Goal: Task Accomplishment & Management: Manage account settings

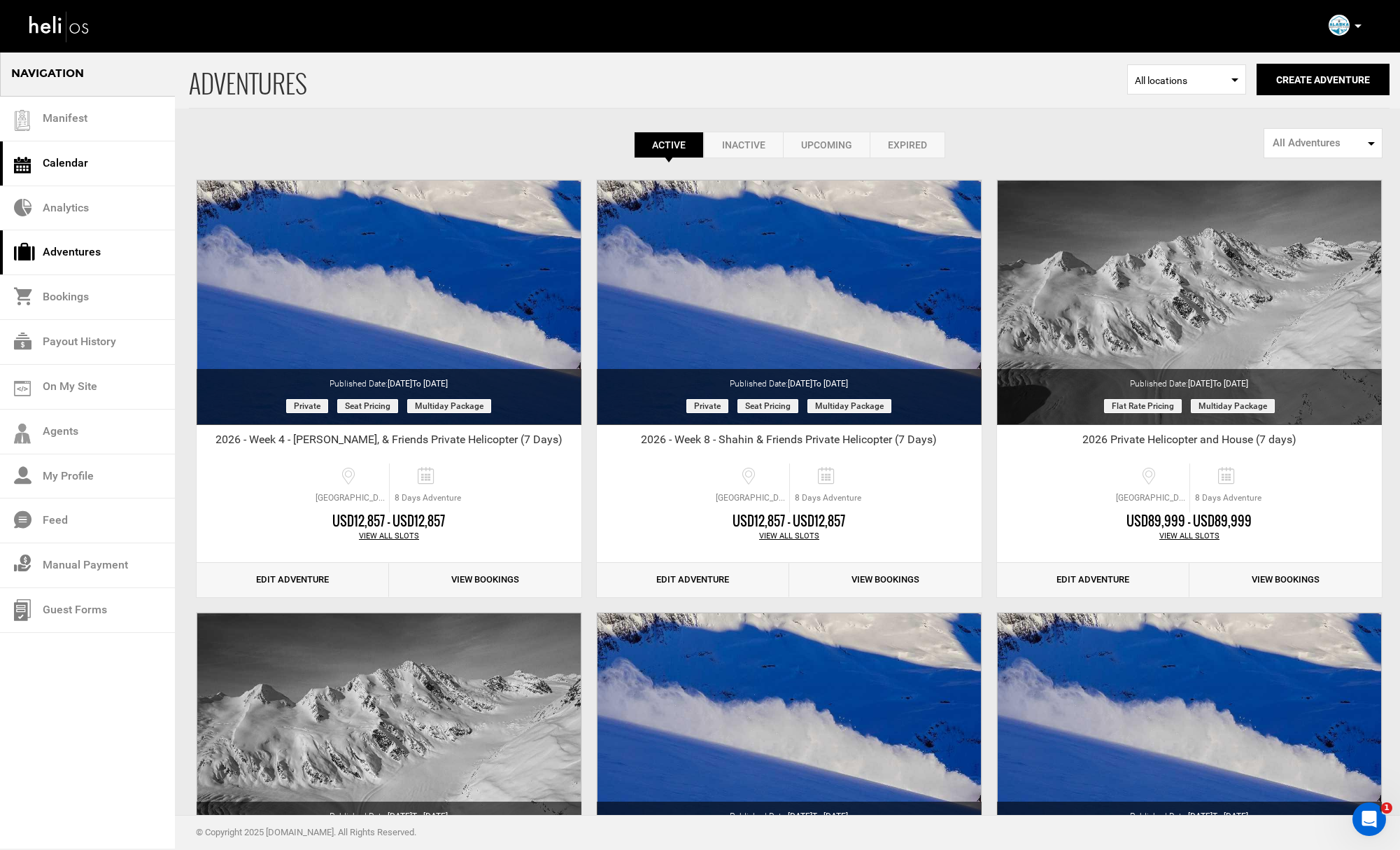
click at [77, 150] on link "Calendar" at bounding box center [87, 164] width 175 height 44
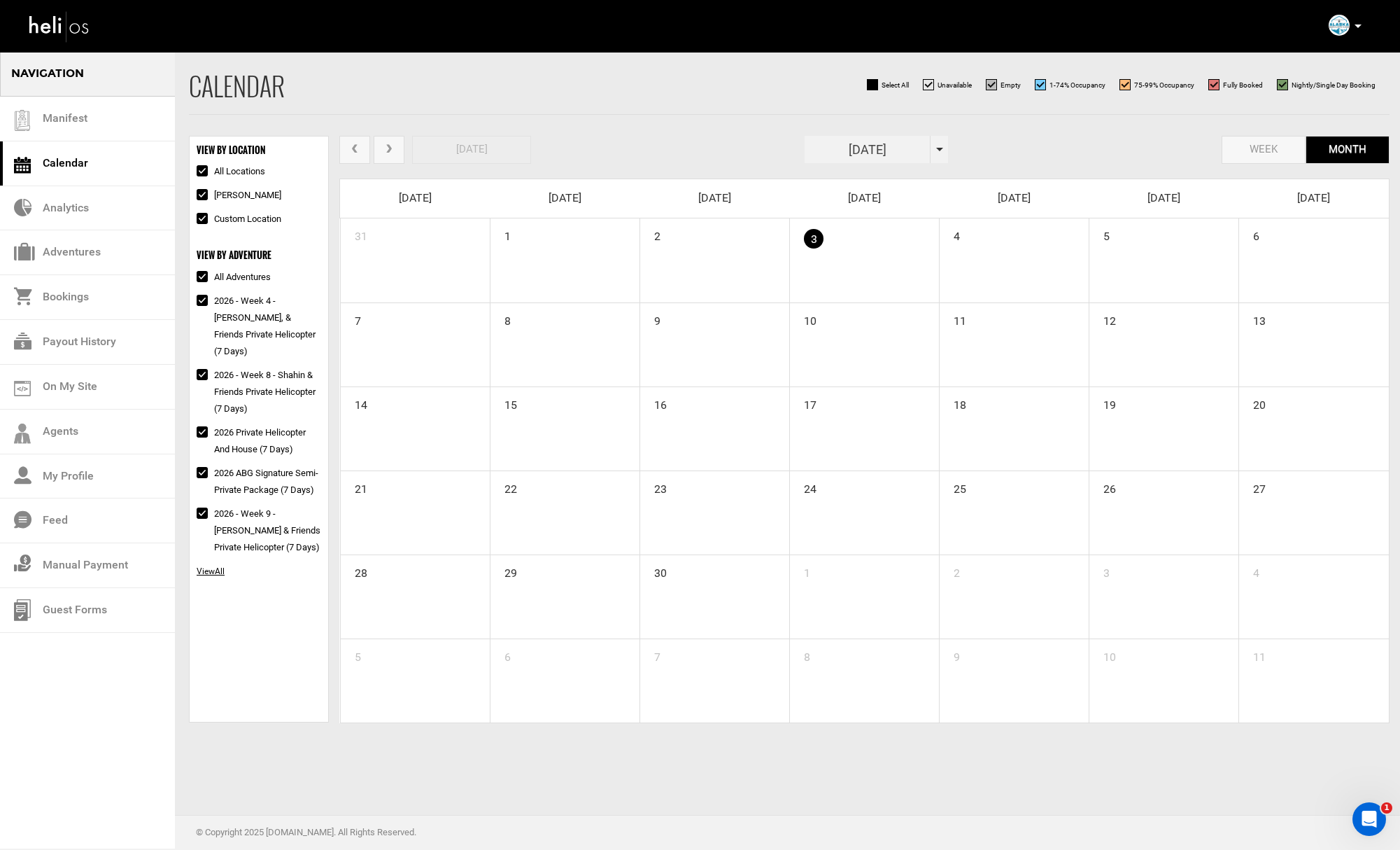
click at [940, 146] on div "[DATE]" at bounding box center [876, 148] width 144 height 27
drag, startPoint x: 946, startPoint y: 176, endPoint x: 921, endPoint y: 190, distance: 28.7
click at [946, 176] on th "»" at bounding box center [940, 178] width 21 height 21
click at [869, 210] on span "Feb" at bounding box center [863, 212] width 32 height 38
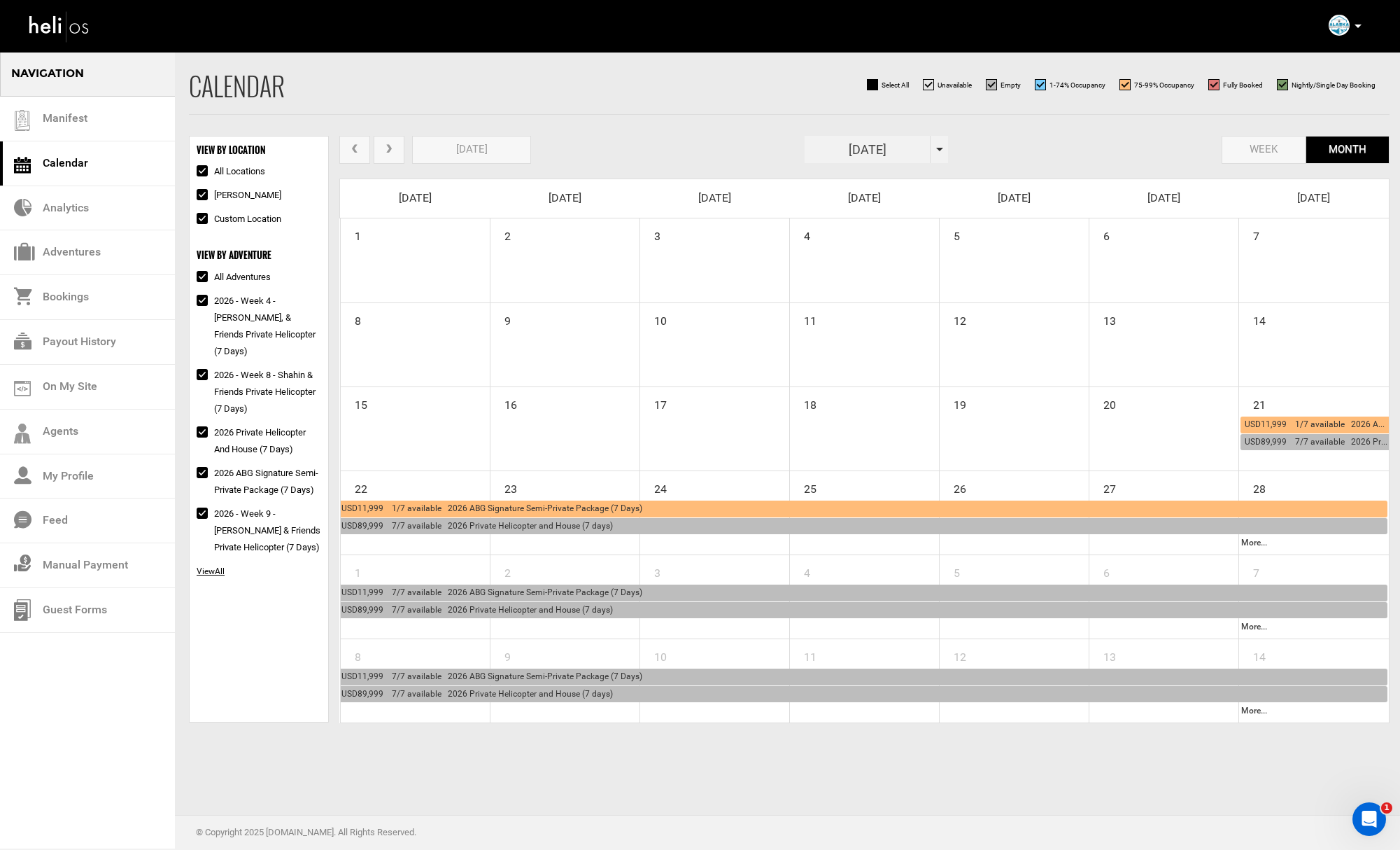
click at [646, 527] on div "USD89,999 7/7 available 2026 Private Helicopter and House (7 days)" at bounding box center [862, 526] width 1041 height 16
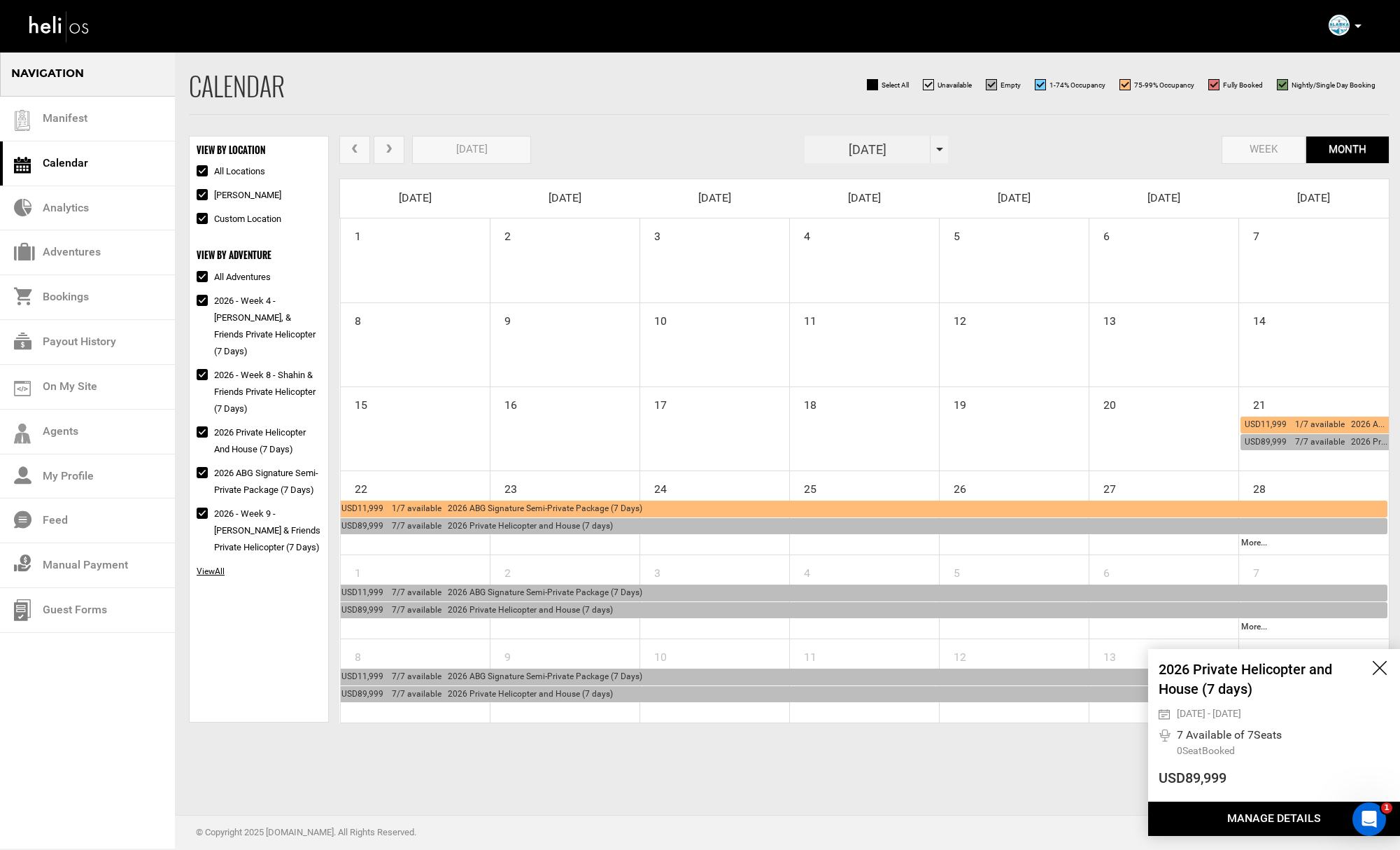
click at [1268, 825] on button "Manage Details" at bounding box center [1274, 818] width 252 height 34
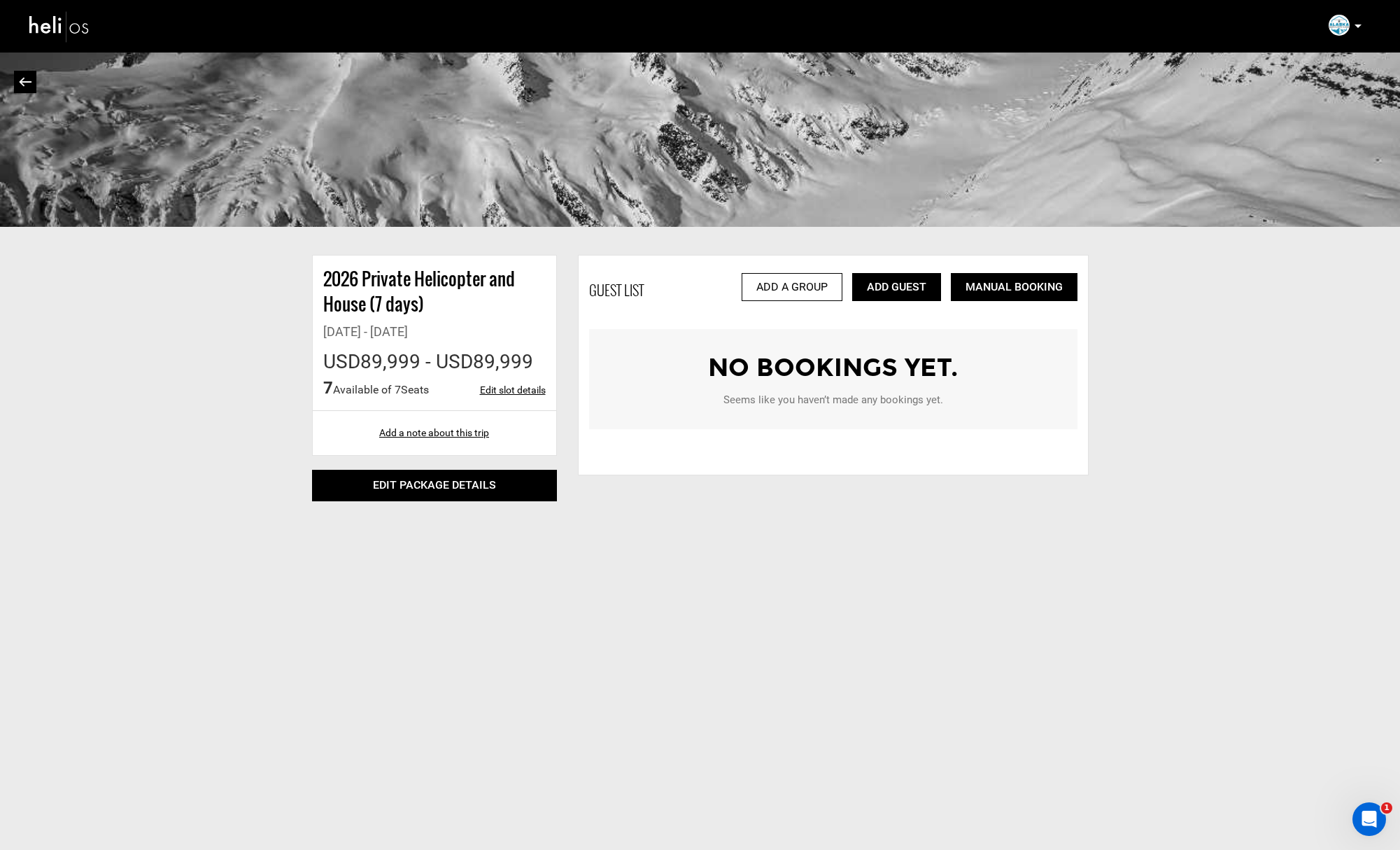
click at [511, 390] on link "Edit slot details" at bounding box center [512, 389] width 66 height 14
type input "[DATE]"
type input "10"
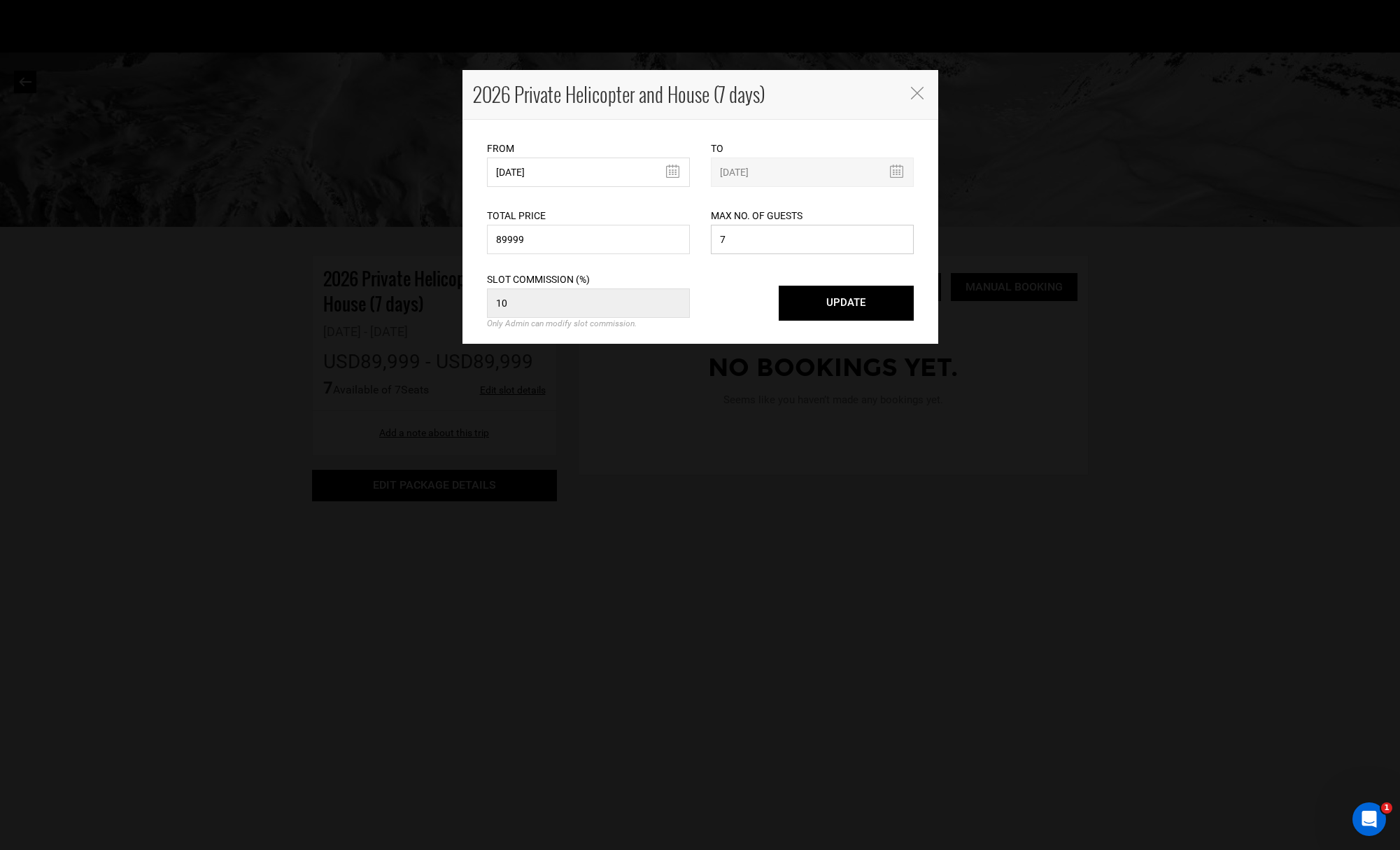
drag, startPoint x: 776, startPoint y: 241, endPoint x: 694, endPoint y: 231, distance: 82.6
click at [694, 231] on div "Total Price 89999 Please enter a valid total price. Max No. of Guests 7 Maximum…" at bounding box center [700, 222] width 448 height 70
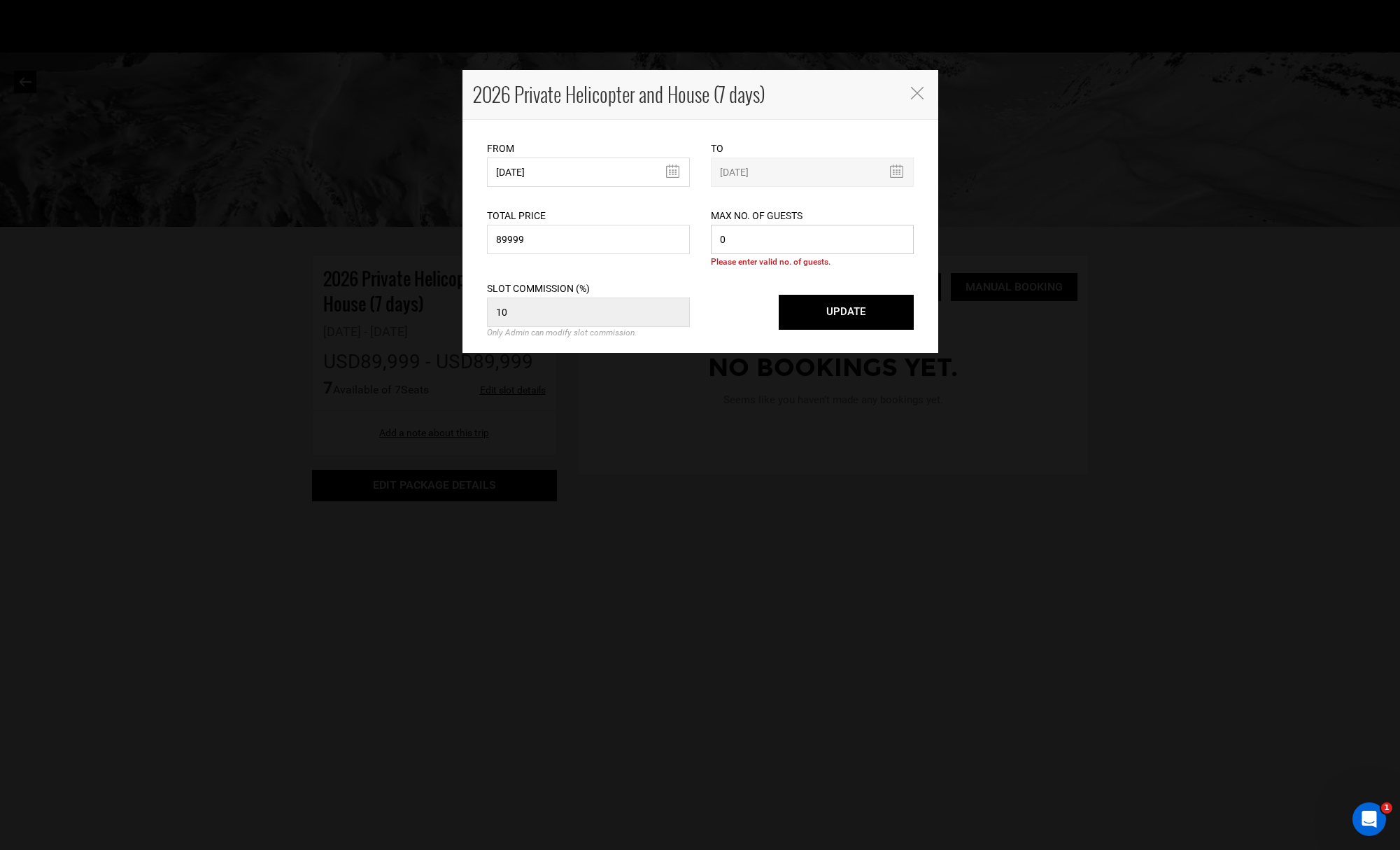
type input "0"
click at [888, 300] on button "UPDATE" at bounding box center [846, 312] width 135 height 35
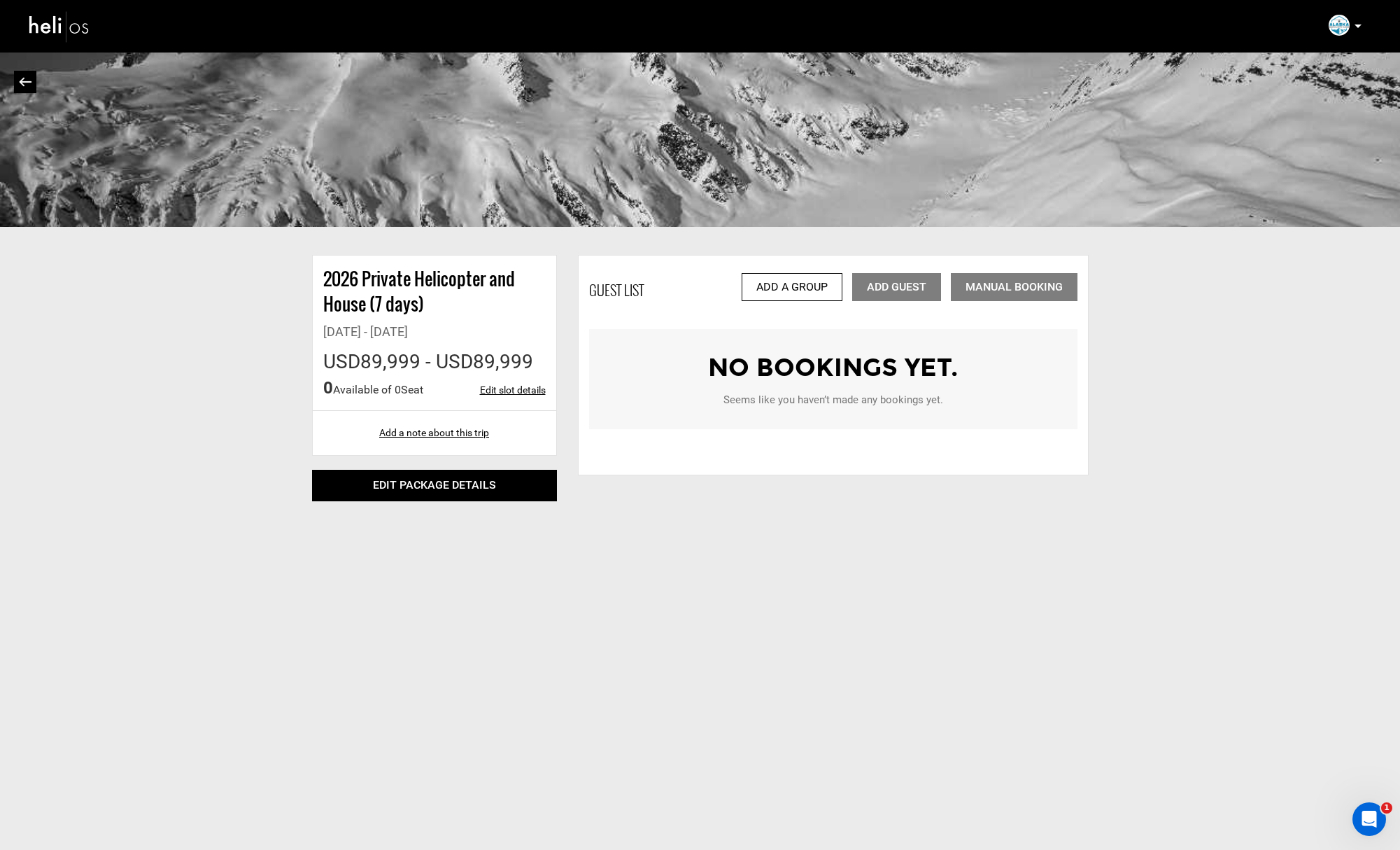
click at [19, 82] on img at bounding box center [25, 82] width 13 height 10
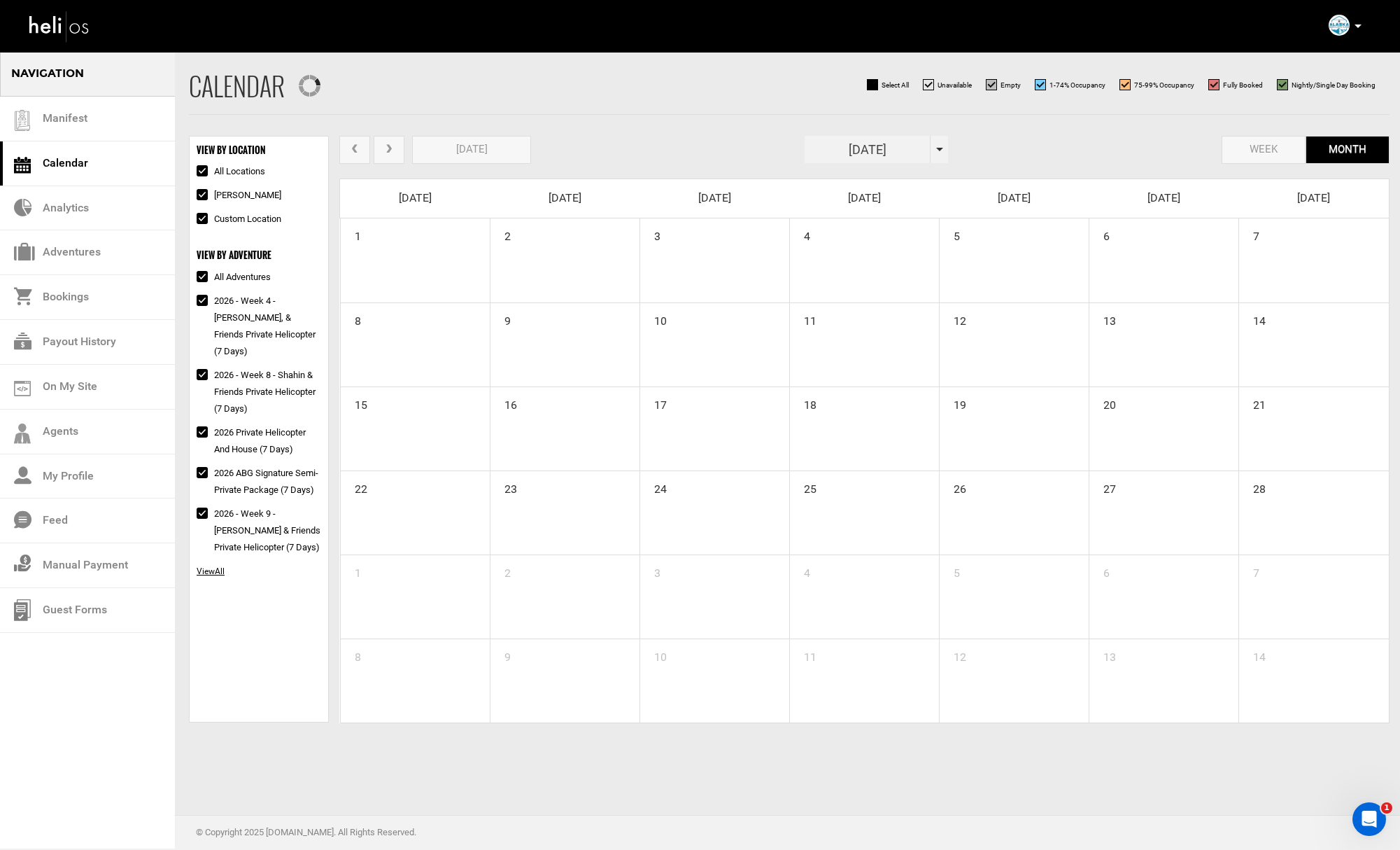
checkbox input "true"
